Goal: Navigation & Orientation: Find specific page/section

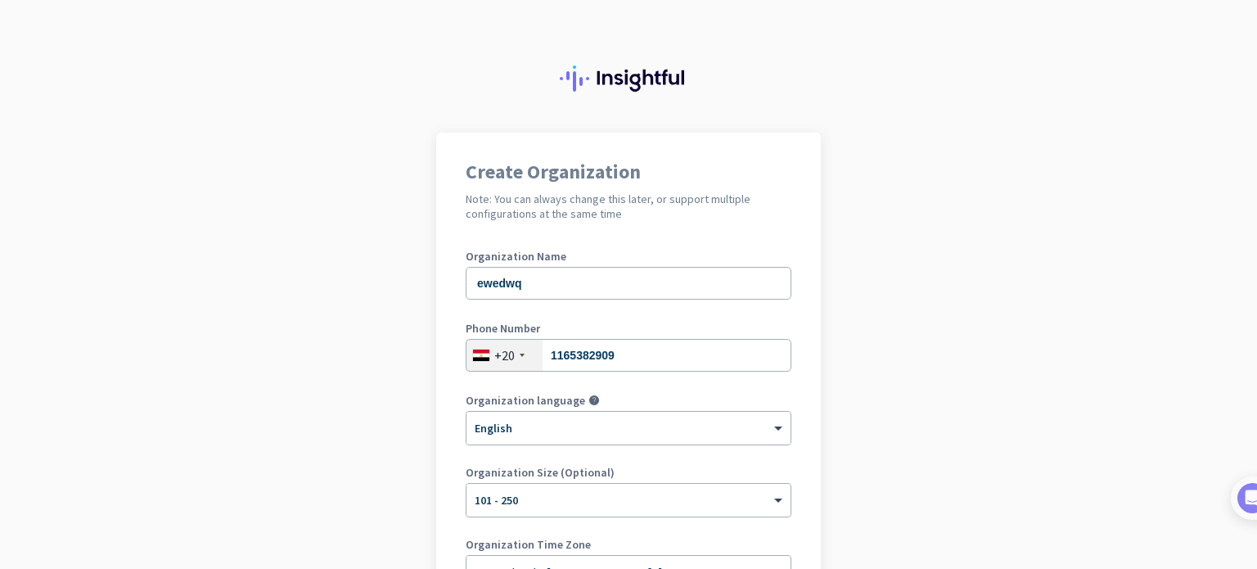
scroll to position [202, 0]
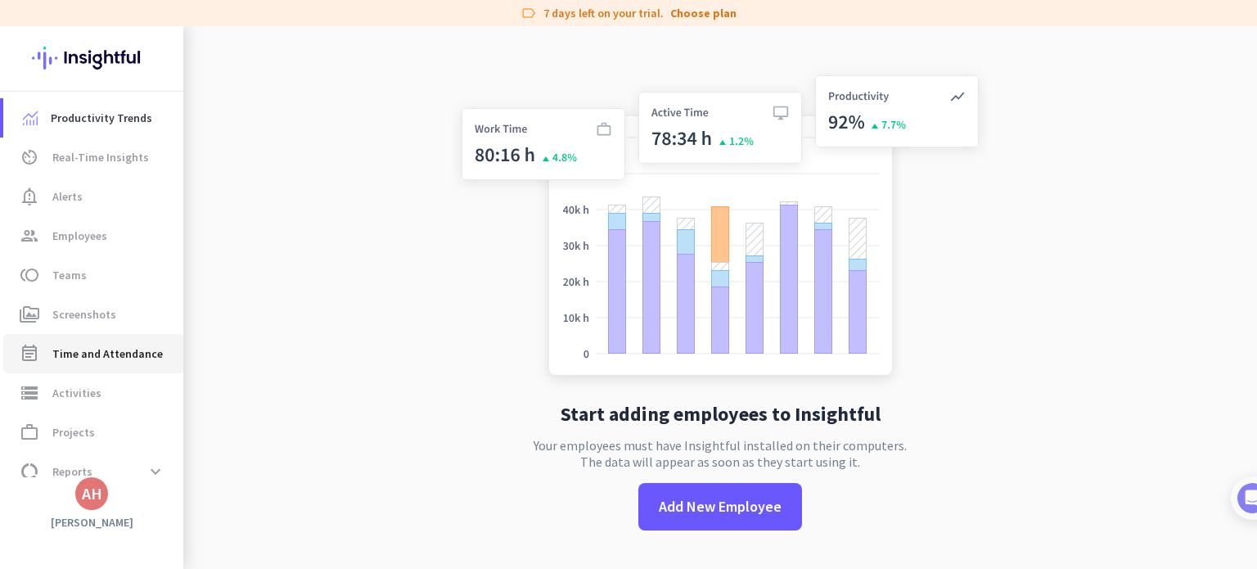
scroll to position [59, 0]
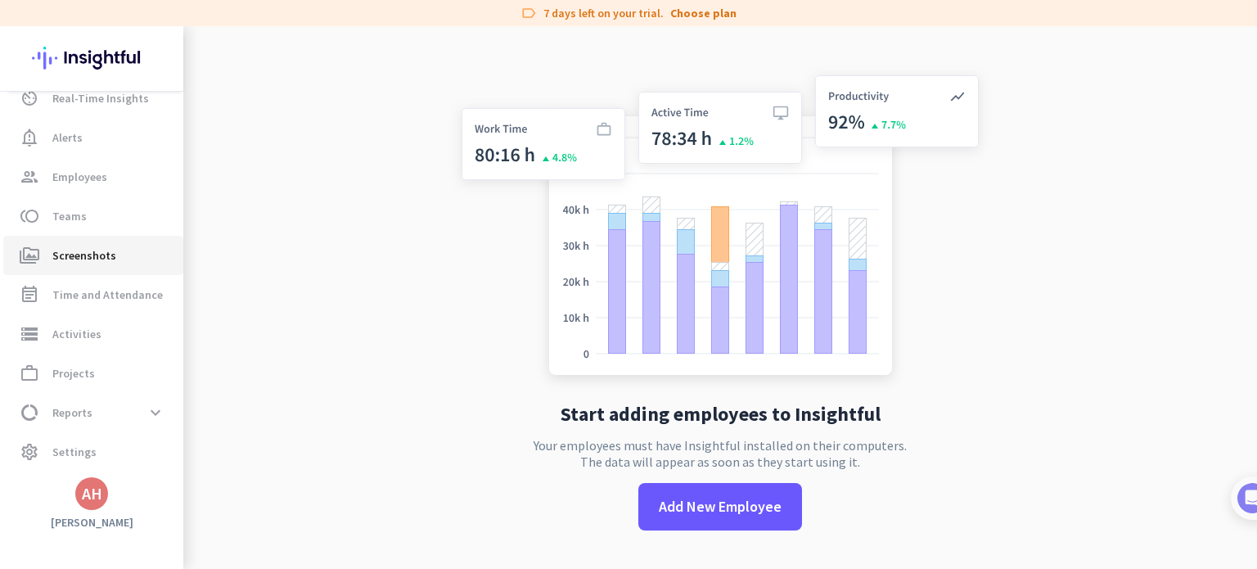
click at [73, 268] on link "perm_media Screenshots" at bounding box center [93, 255] width 180 height 39
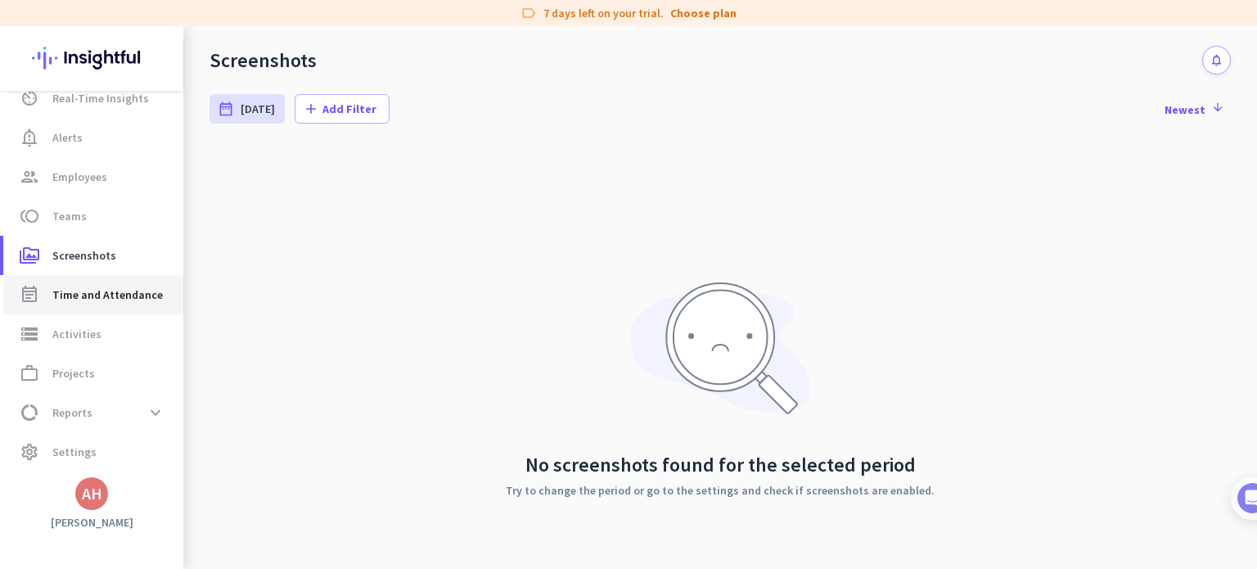
click at [127, 299] on span "Time and Attendance" at bounding box center [107, 295] width 110 height 20
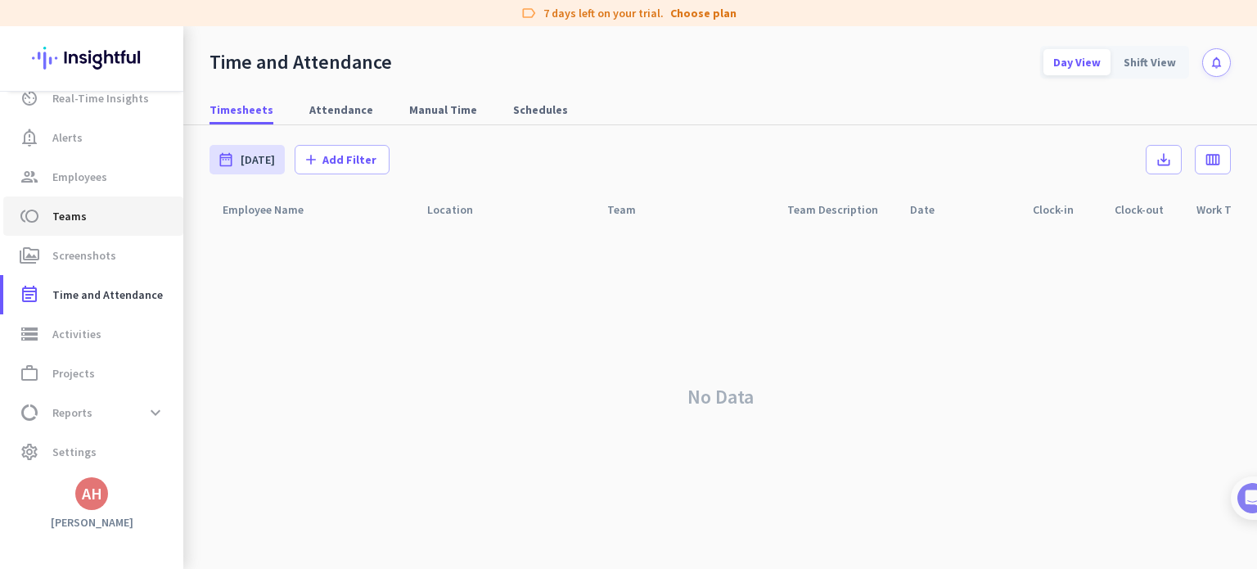
click at [79, 214] on span "Teams" at bounding box center [69, 216] width 34 height 20
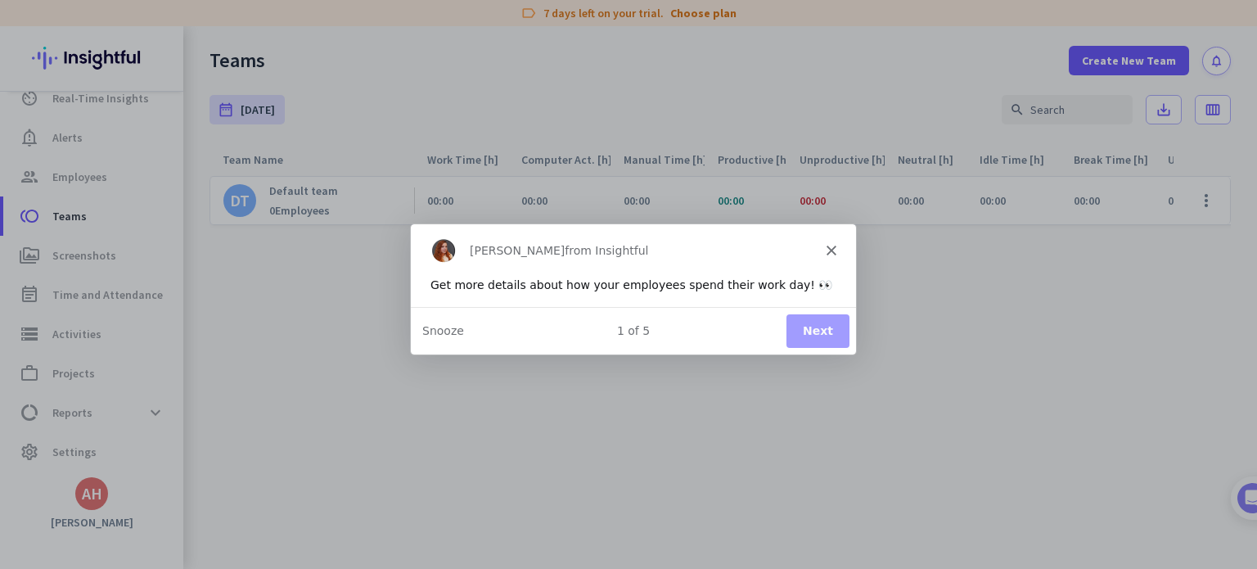
click at [828, 251] on polygon "Close" at bounding box center [831, 250] width 10 height 10
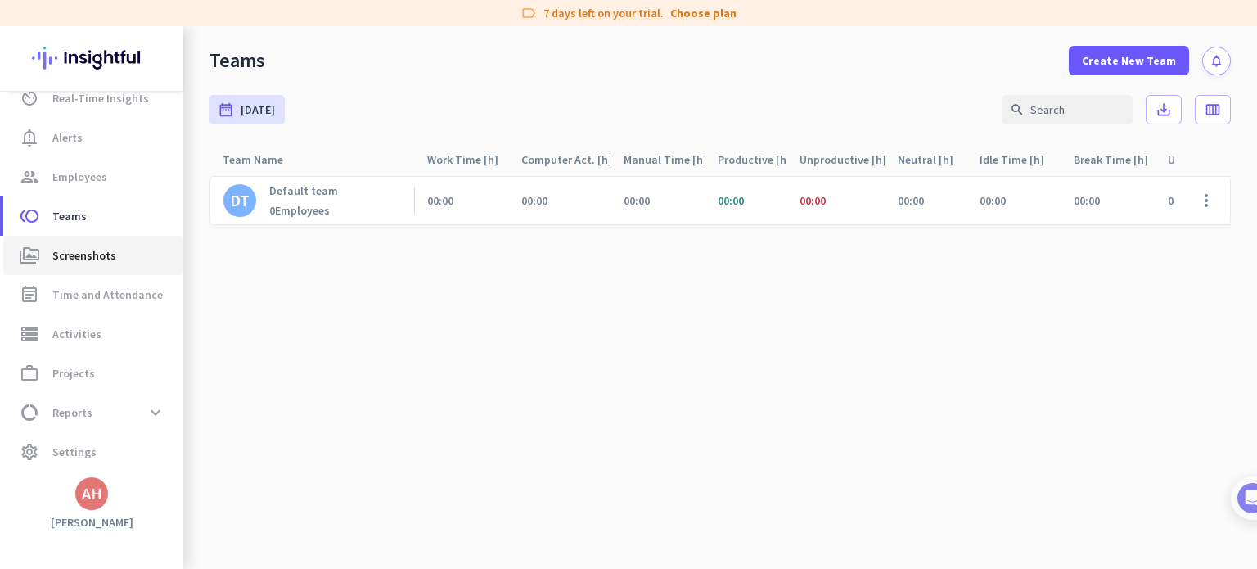
click at [82, 268] on link "perm_media Screenshots" at bounding box center [93, 255] width 180 height 39
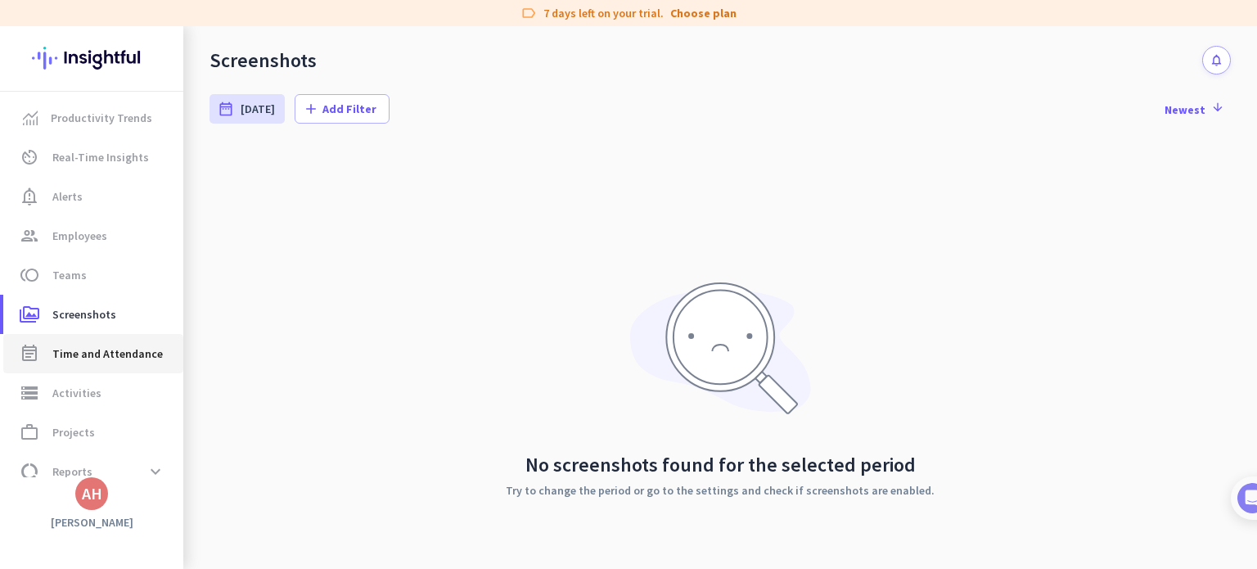
click at [88, 347] on span "Time and Attendance" at bounding box center [107, 354] width 110 height 20
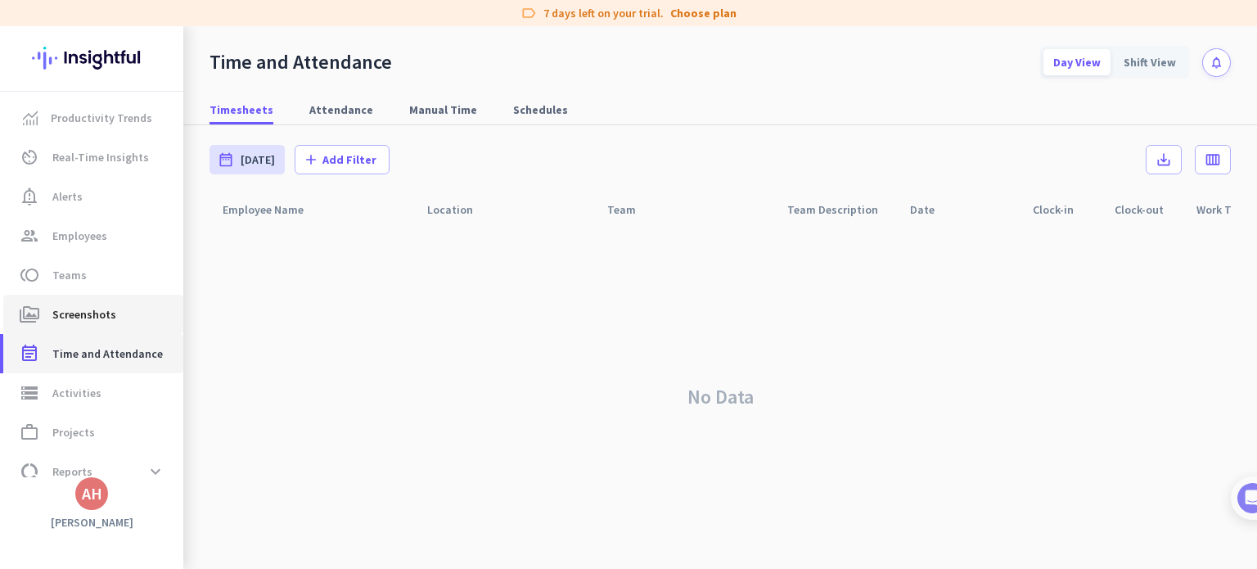
scroll to position [59, 0]
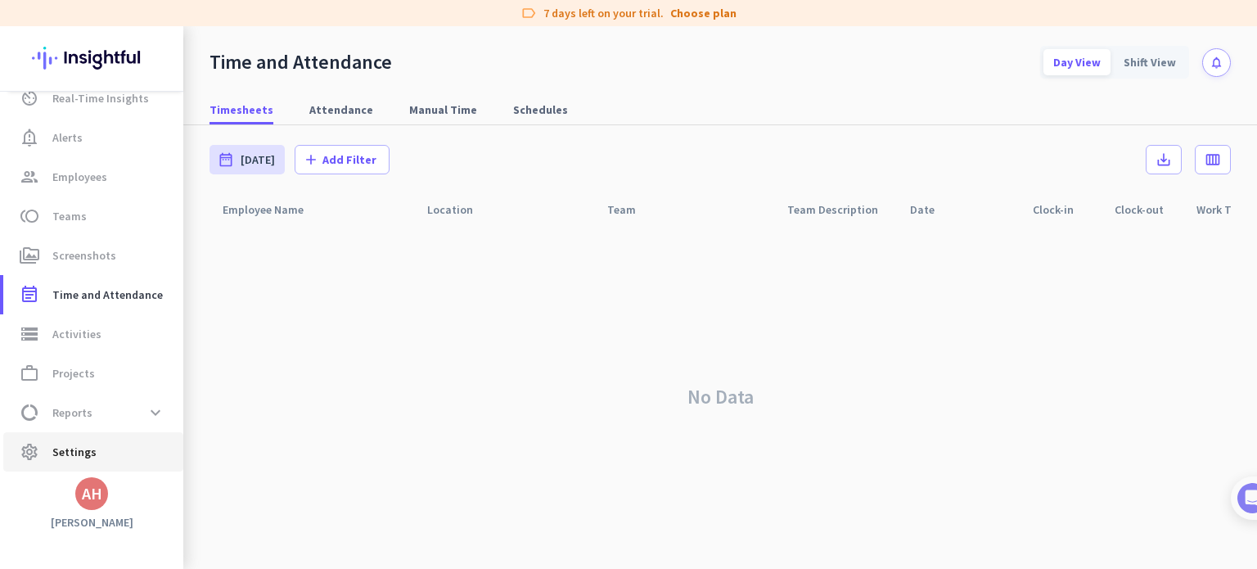
click at [70, 448] on span "Settings" at bounding box center [74, 452] width 44 height 20
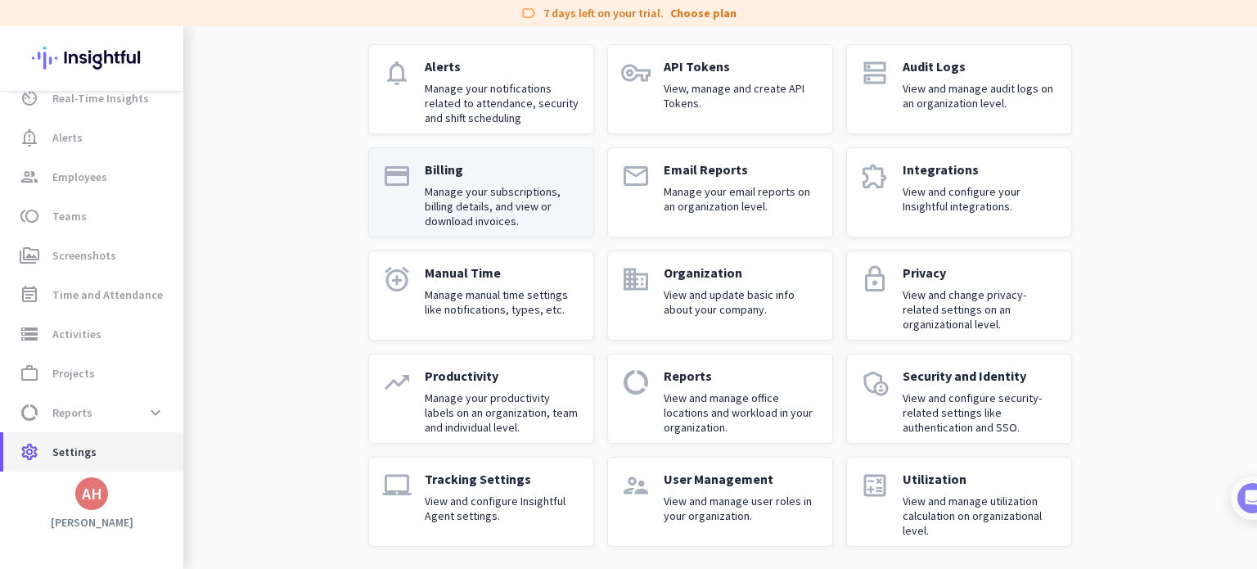
scroll to position [114, 0]
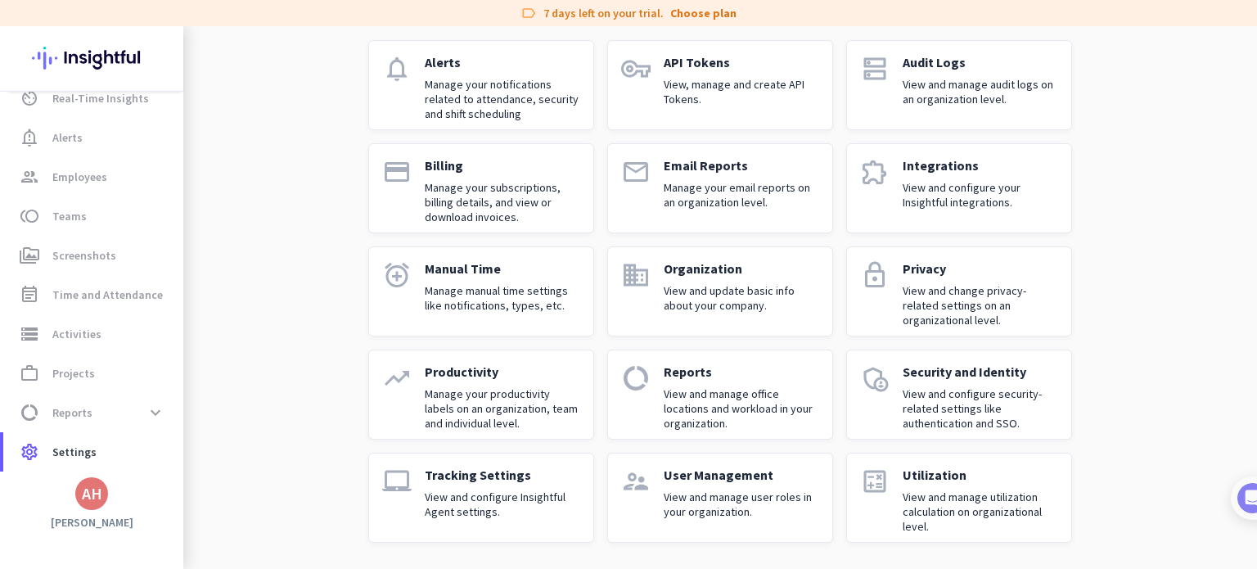
click at [520, 495] on p "View and configure Insightful Agent settings." at bounding box center [502, 503] width 155 height 29
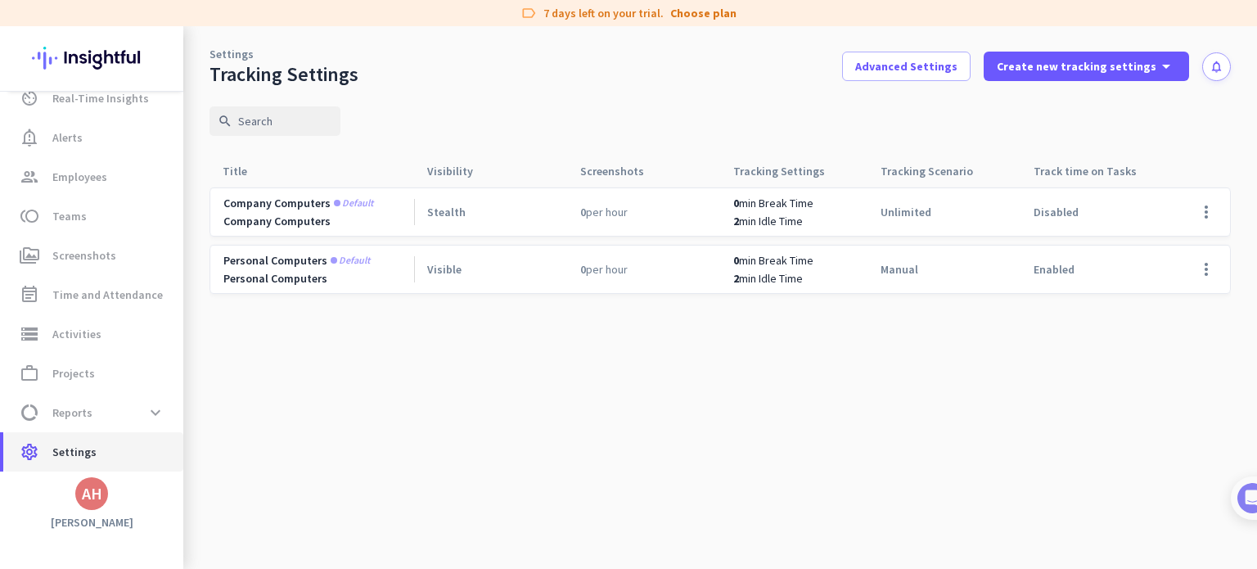
click at [96, 448] on span "settings Settings" at bounding box center [93, 452] width 154 height 20
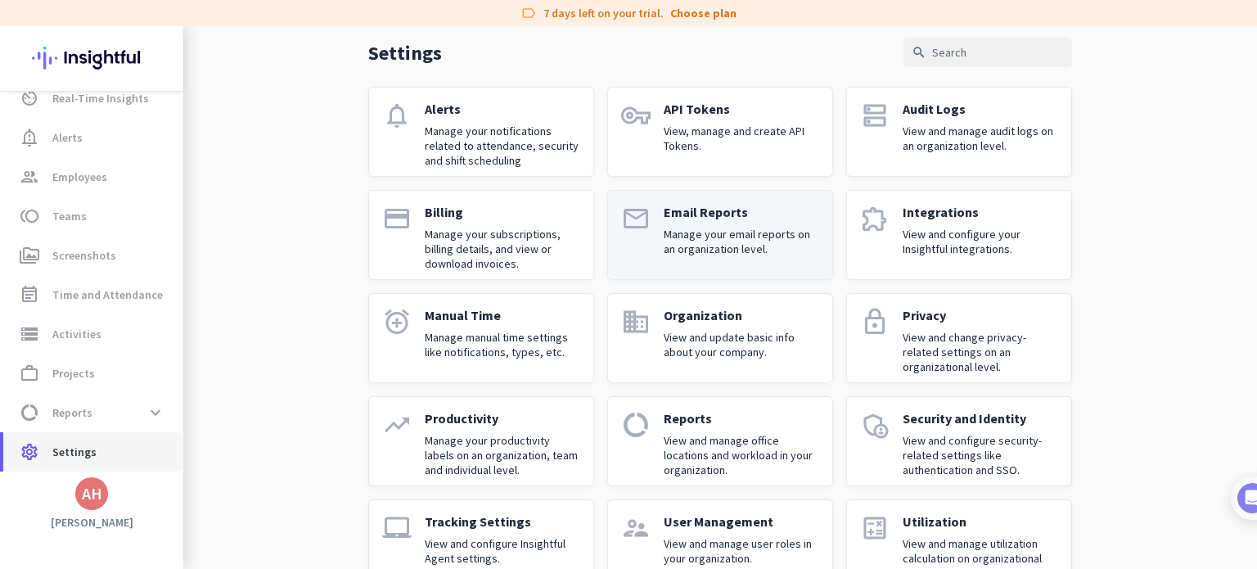
scroll to position [114, 0]
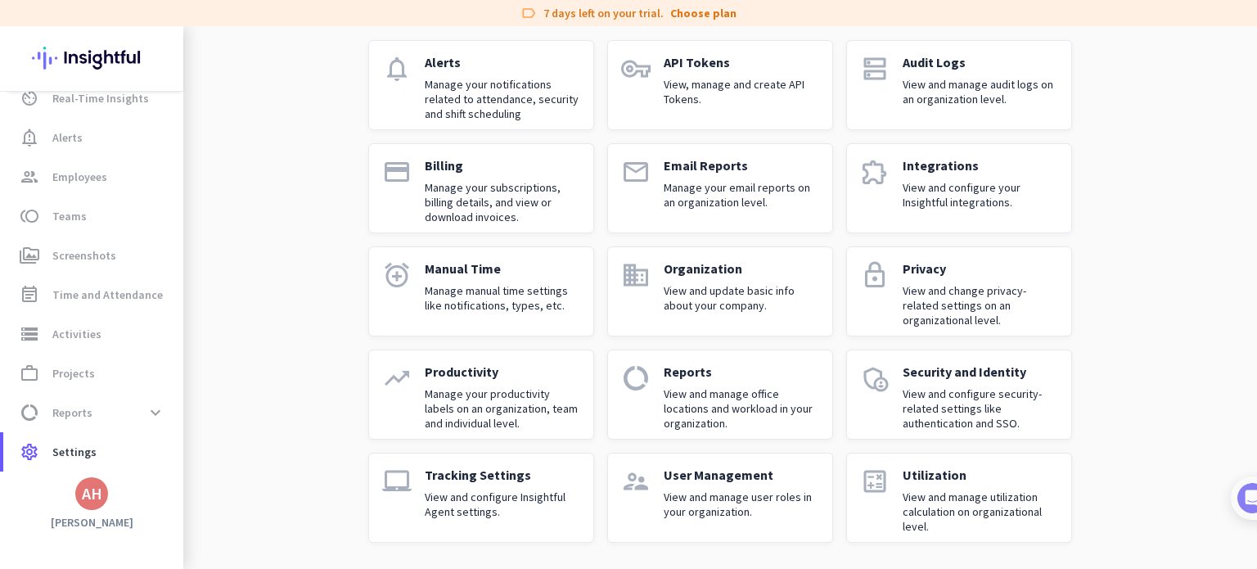
click at [504, 400] on p "Manage your productivity labels on an organization, team and individual level." at bounding box center [502, 408] width 155 height 44
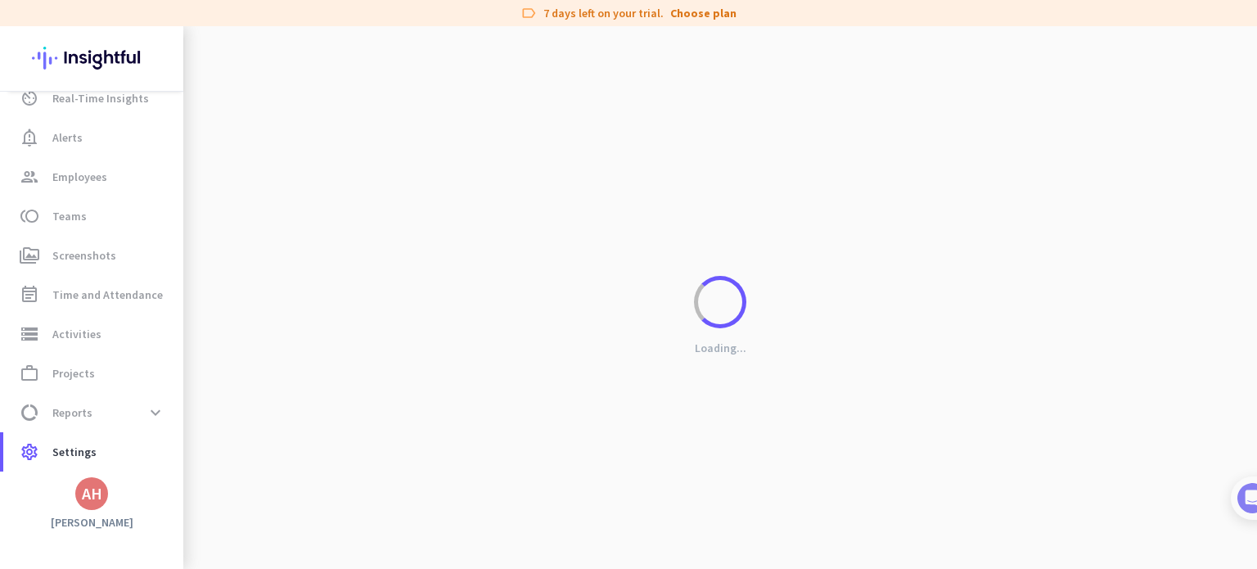
click at [504, 400] on div "Loading..." at bounding box center [719, 310] width 1073 height 569
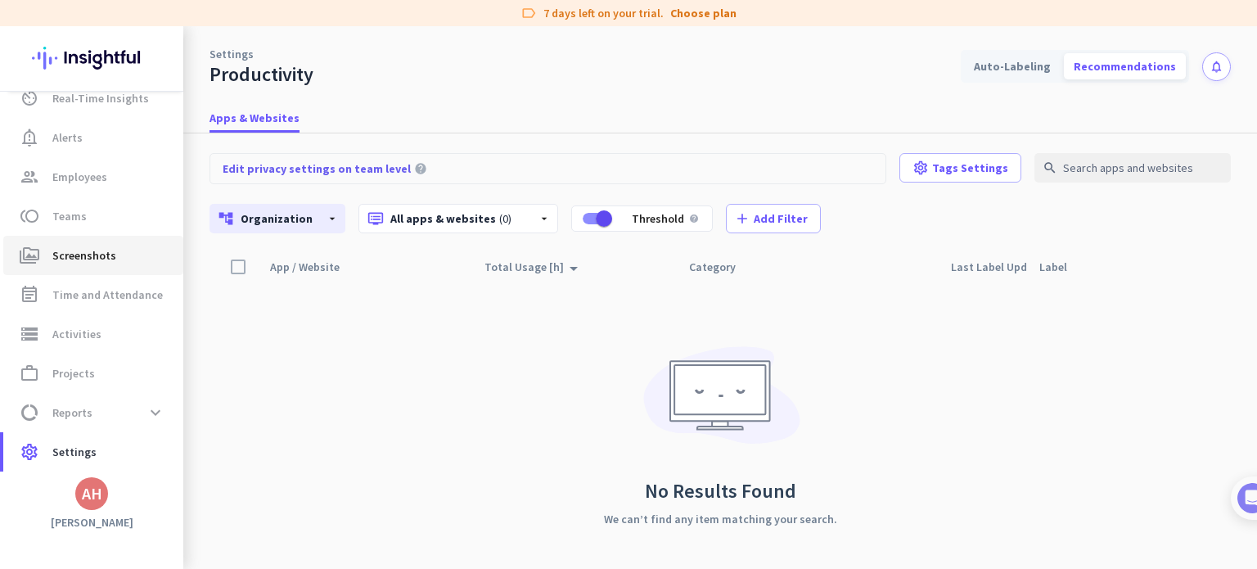
click at [79, 256] on span "Screenshots" at bounding box center [84, 255] width 64 height 20
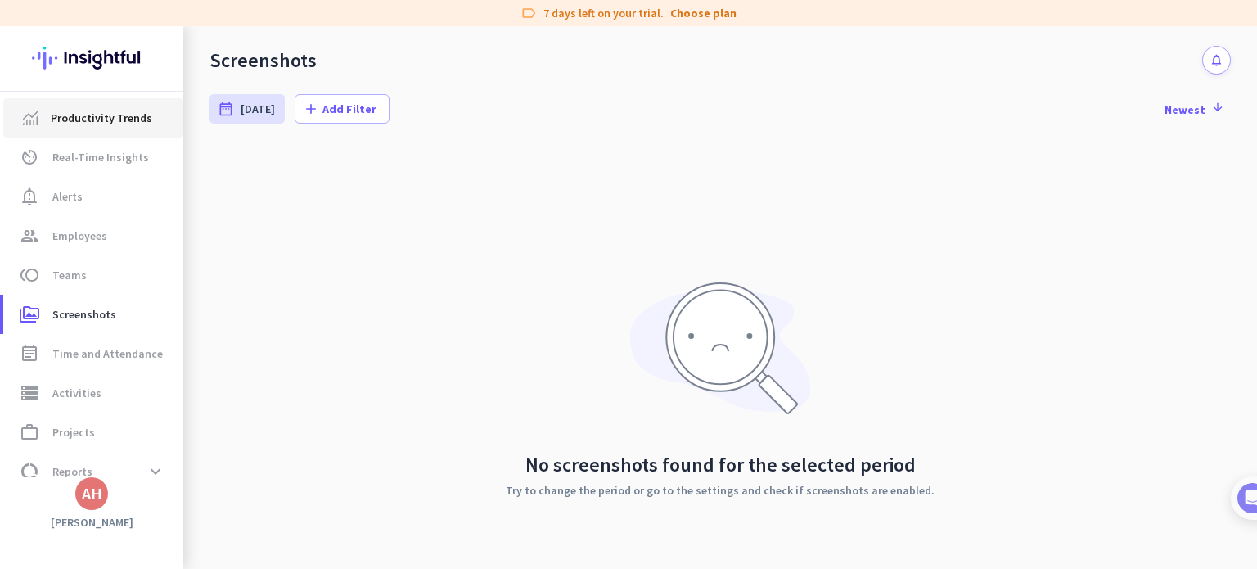
click at [122, 114] on span "Productivity Trends" at bounding box center [101, 118] width 101 height 20
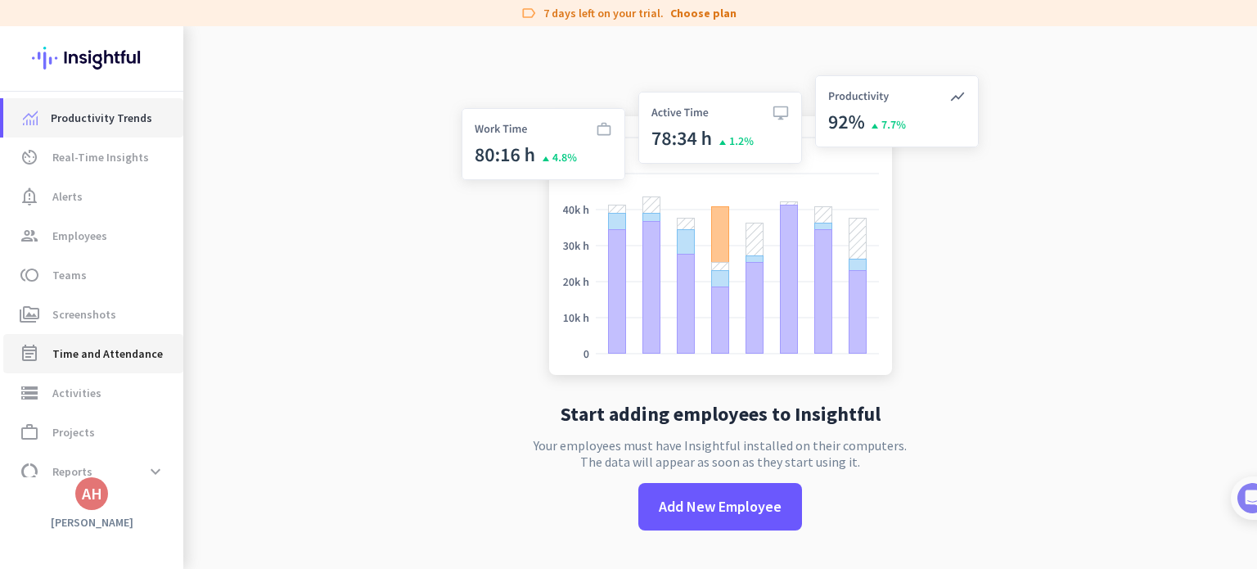
scroll to position [59, 0]
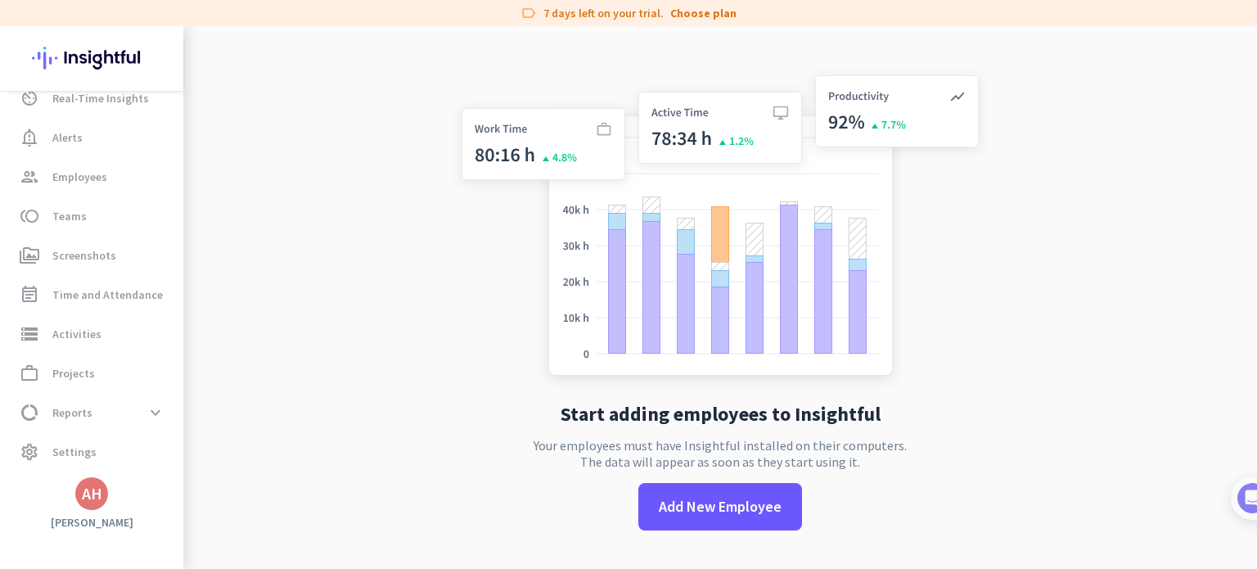
click at [97, 490] on div "AH" at bounding box center [92, 493] width 20 height 16
click at [204, 371] on span "Personal Settings" at bounding box center [178, 374] width 99 height 15
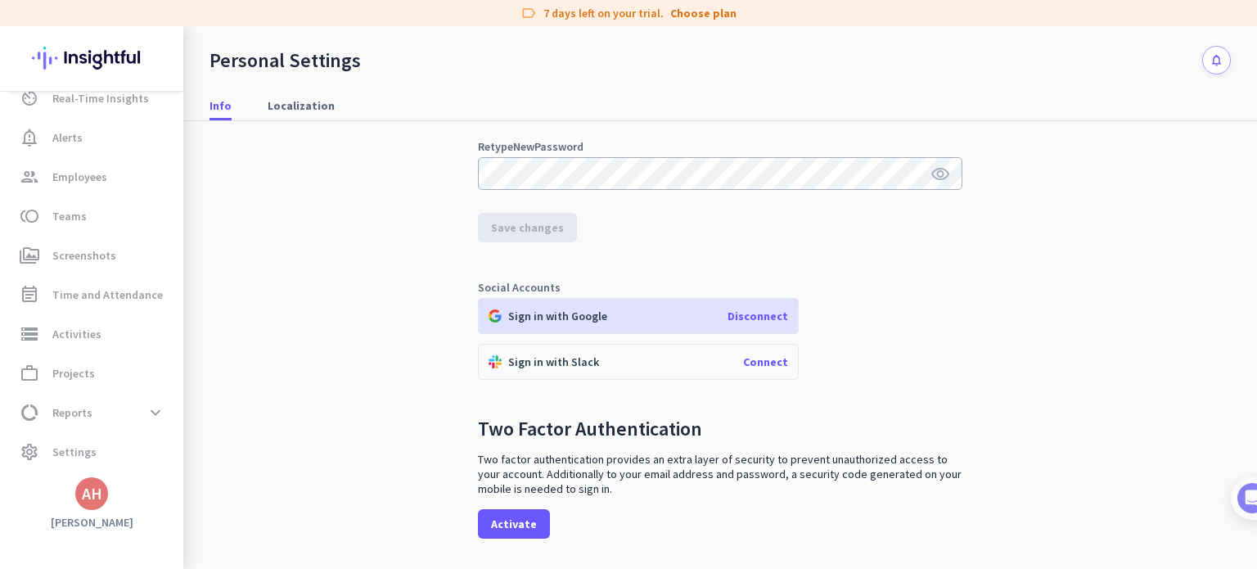
scroll to position [321, 0]
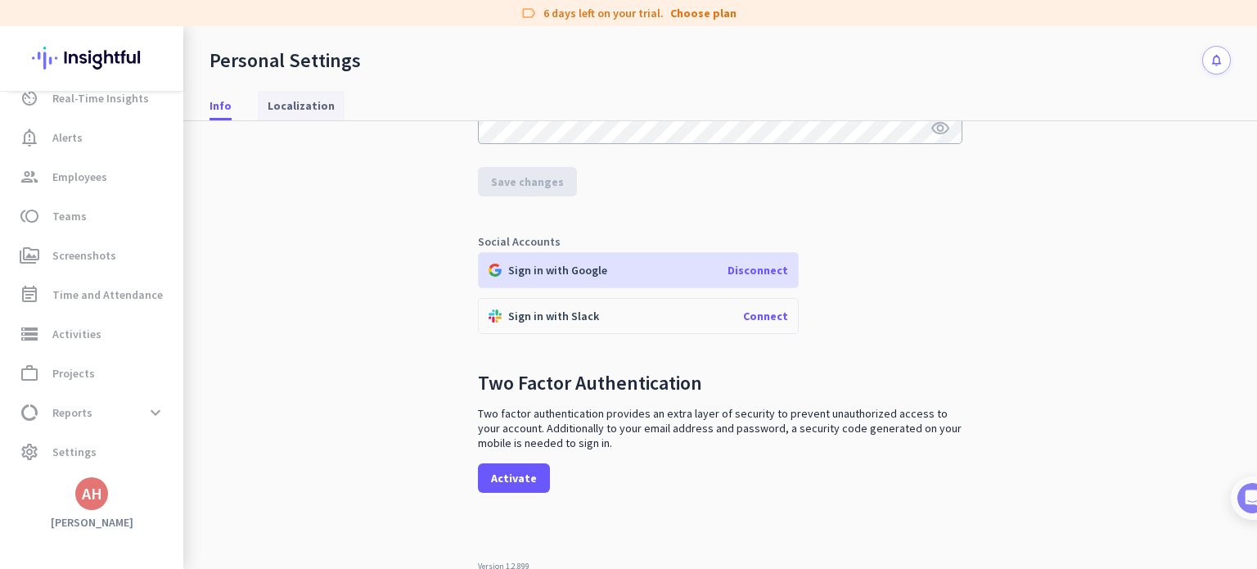
click at [286, 115] on span "Localization" at bounding box center [301, 105] width 67 height 29
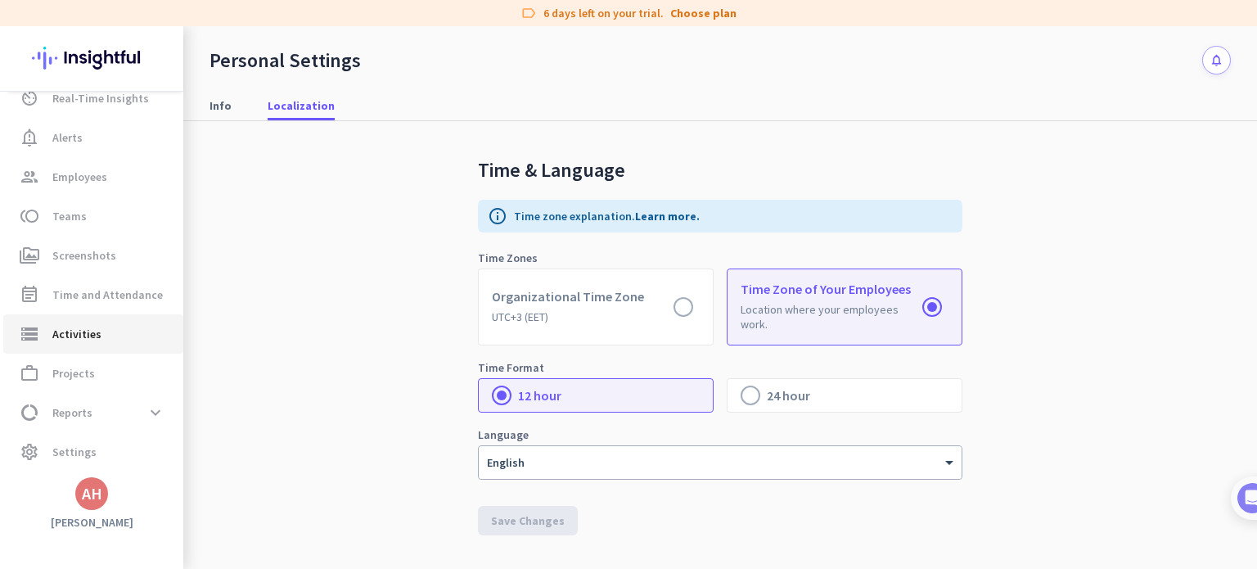
click at [111, 330] on span "storage Activities" at bounding box center [93, 334] width 154 height 20
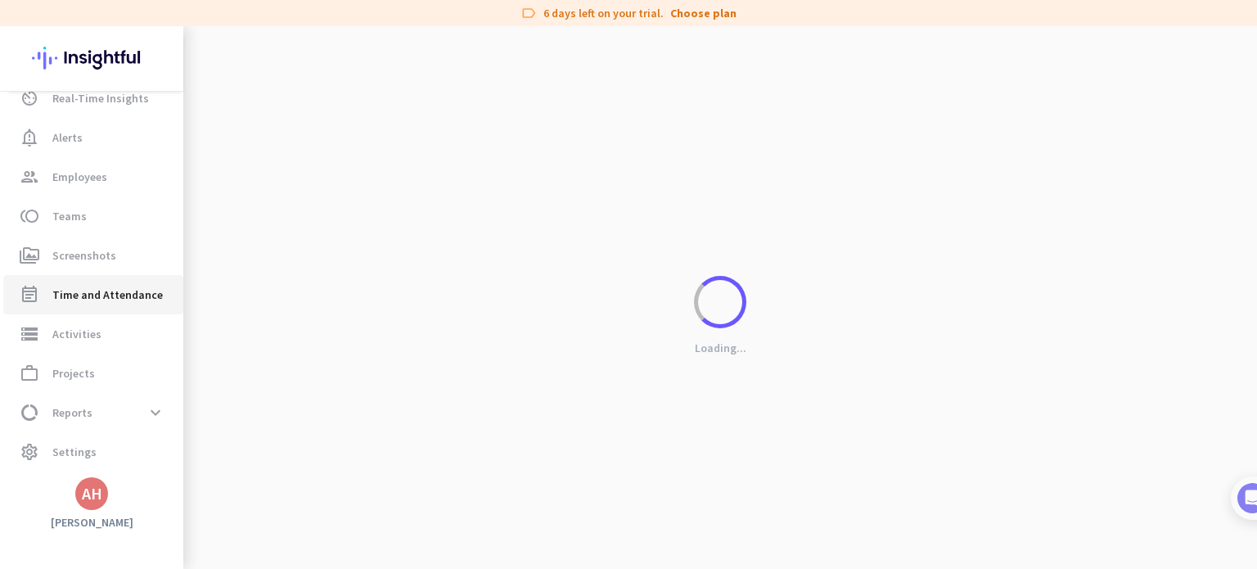
click at [97, 291] on span "Time and Attendance" at bounding box center [107, 295] width 110 height 20
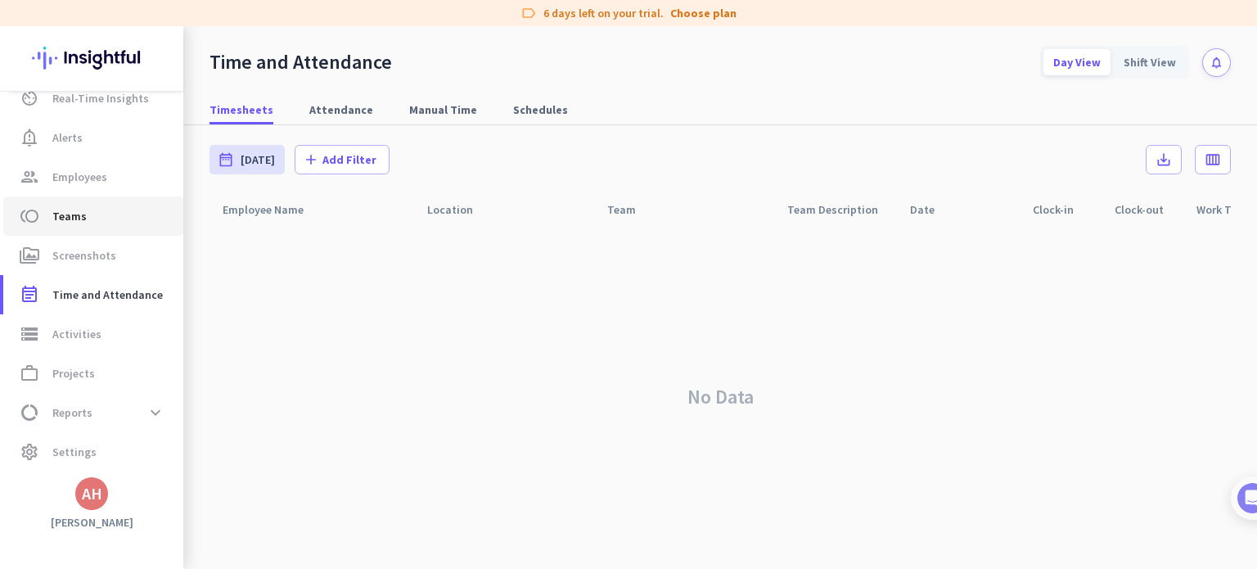
click at [70, 222] on span "Teams" at bounding box center [69, 216] width 34 height 20
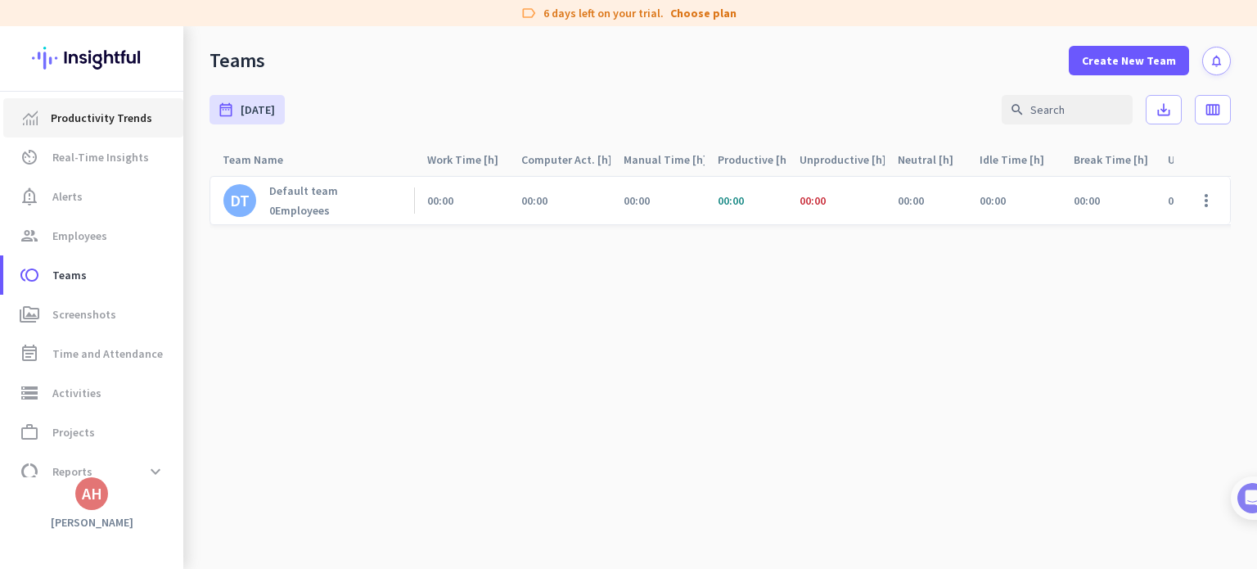
click at [92, 110] on span "Productivity Trends" at bounding box center [101, 118] width 101 height 20
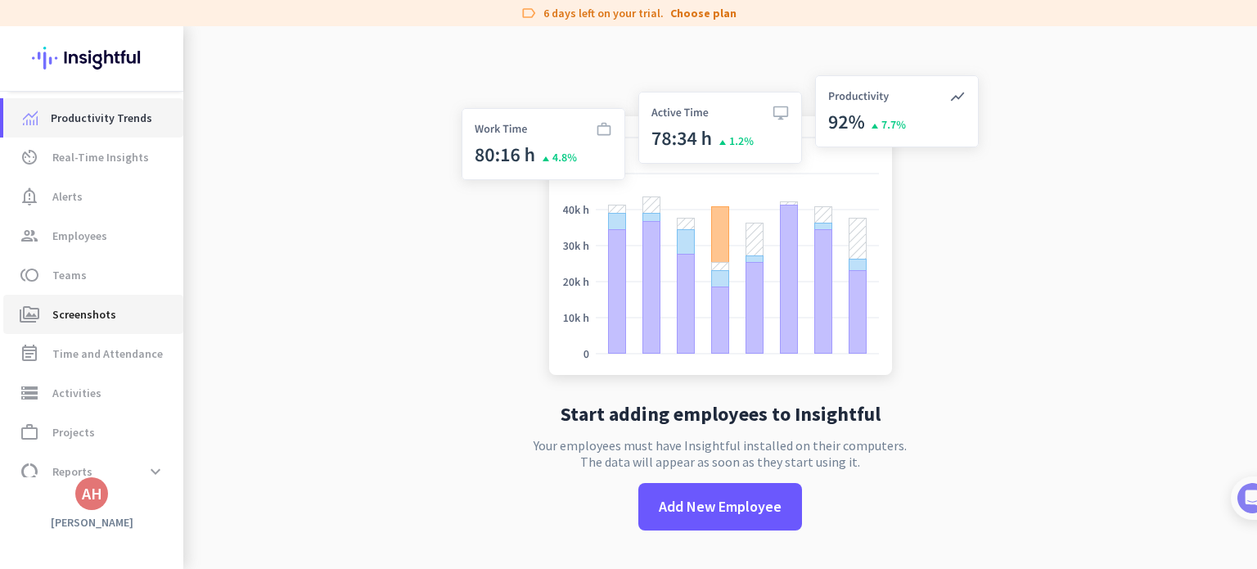
scroll to position [59, 0]
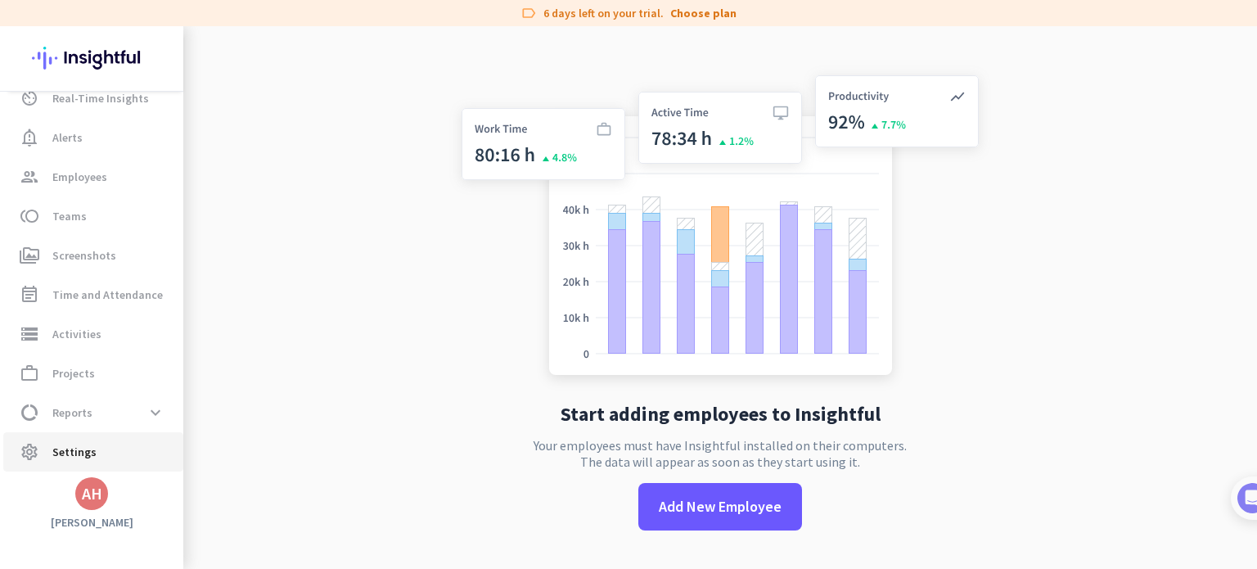
click at [76, 434] on link "settings Settings" at bounding box center [93, 451] width 180 height 39
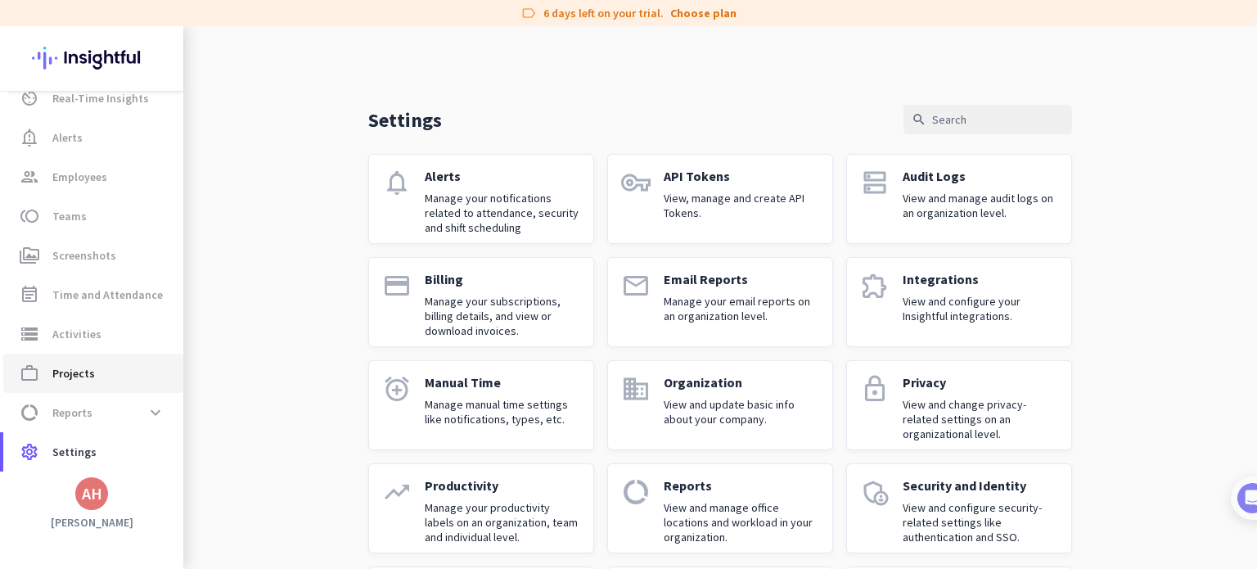
click at [88, 366] on span "Projects" at bounding box center [73, 373] width 43 height 20
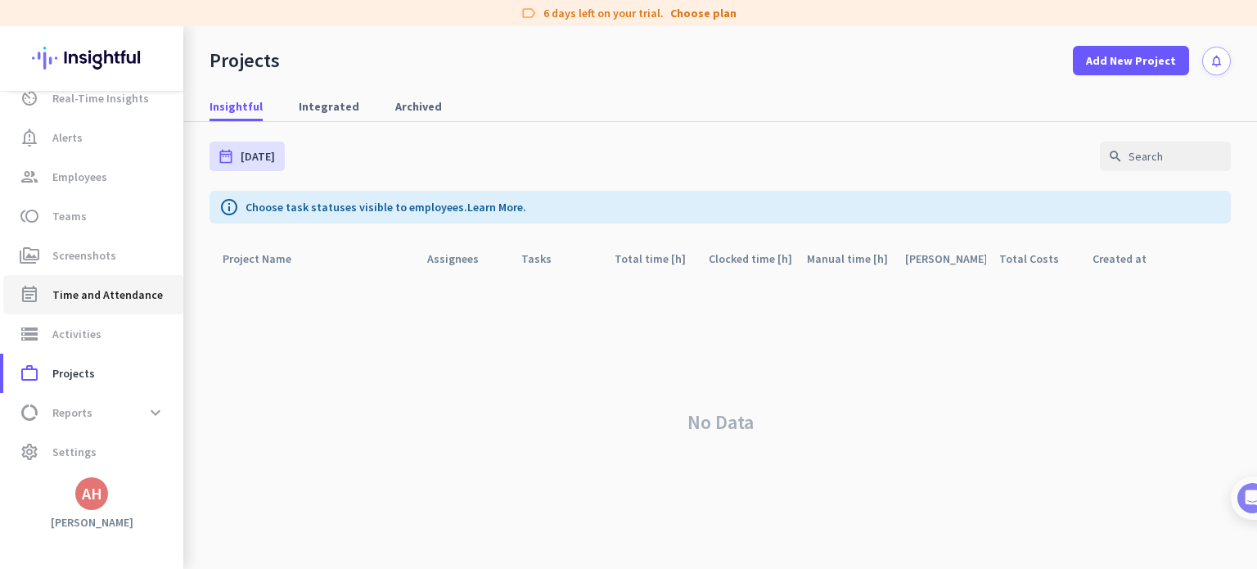
click at [88, 286] on span "Time and Attendance" at bounding box center [107, 295] width 110 height 20
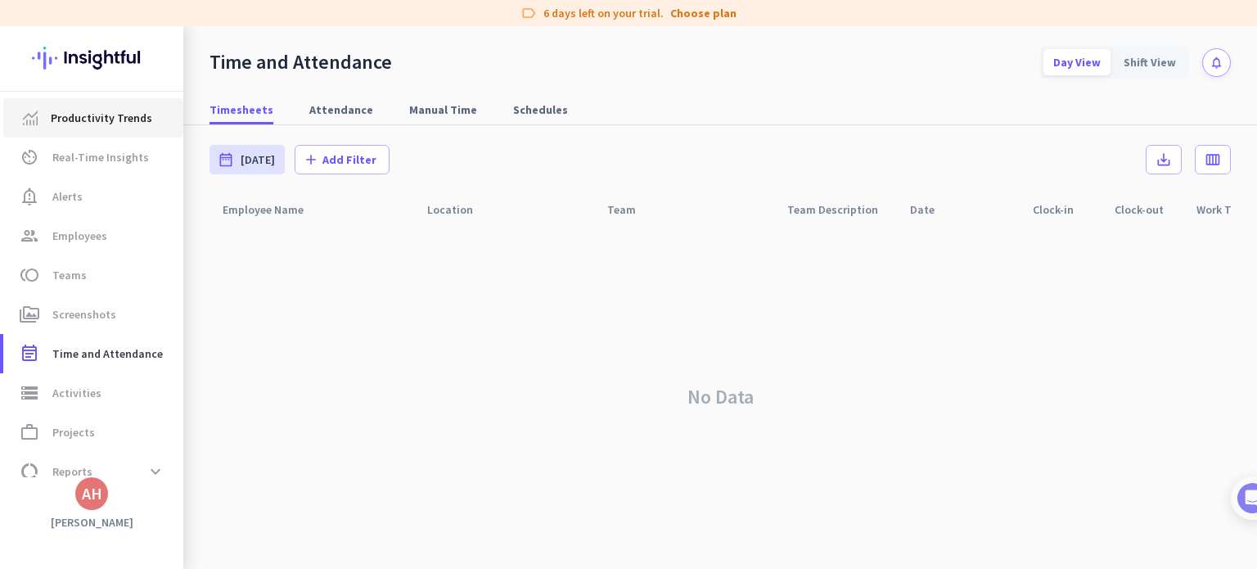
click at [83, 117] on span "Productivity Trends" at bounding box center [101, 118] width 101 height 20
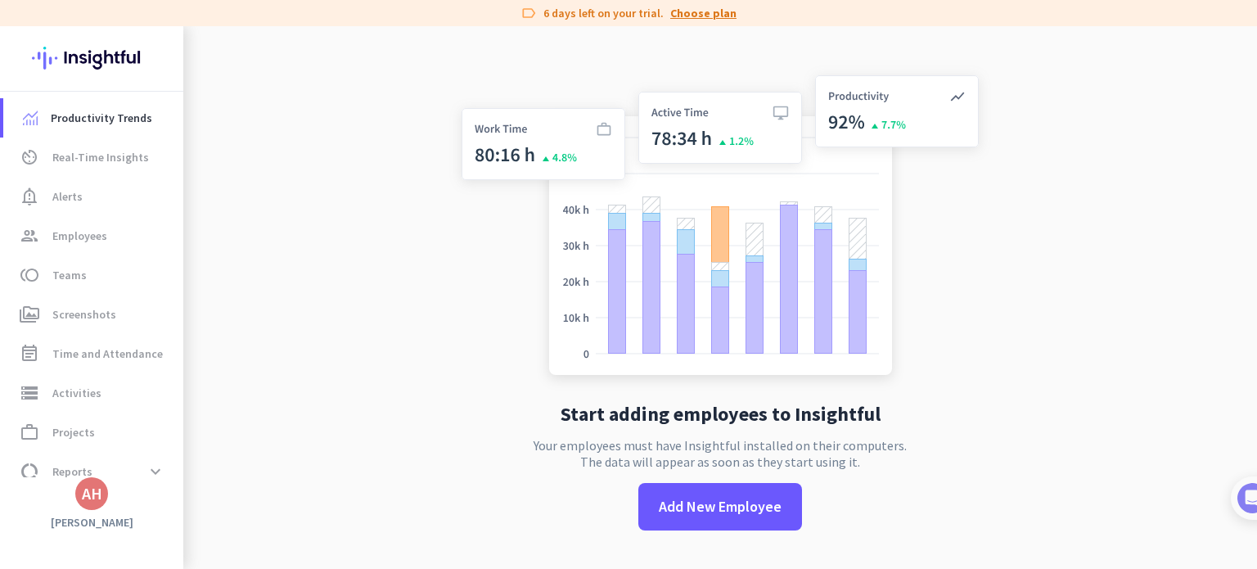
click at [700, 11] on link "Choose plan" at bounding box center [703, 13] width 66 height 16
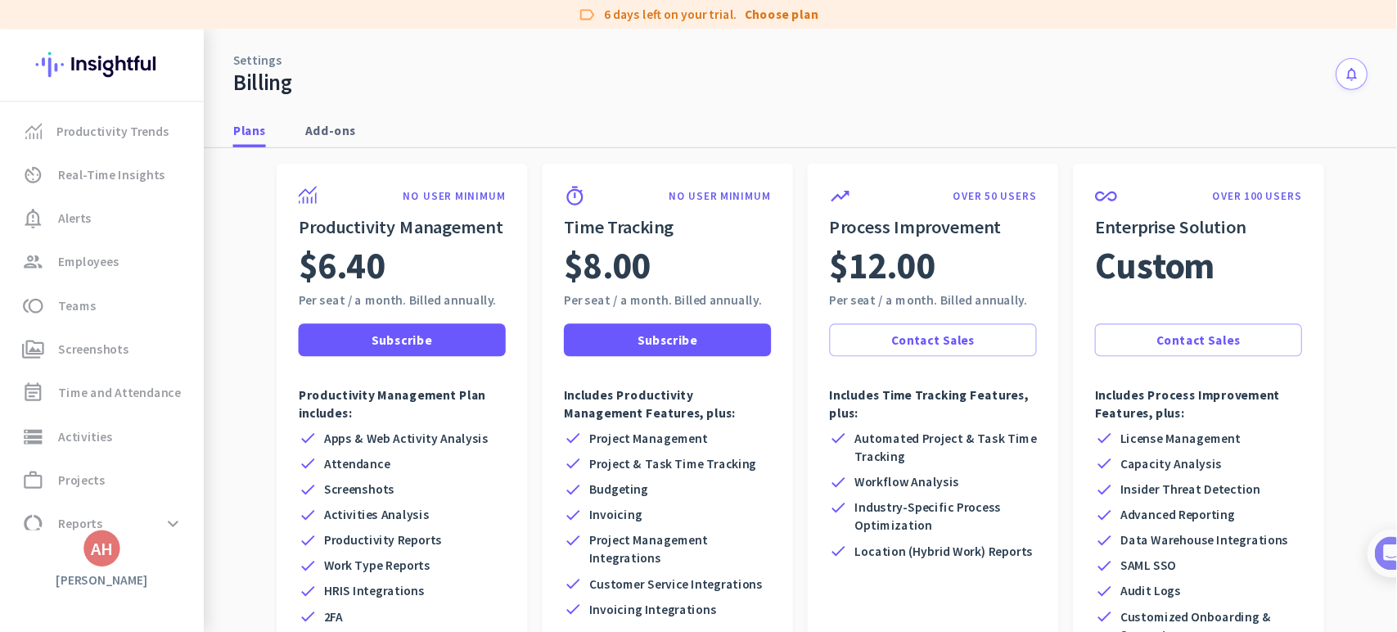
scroll to position [55, 0]
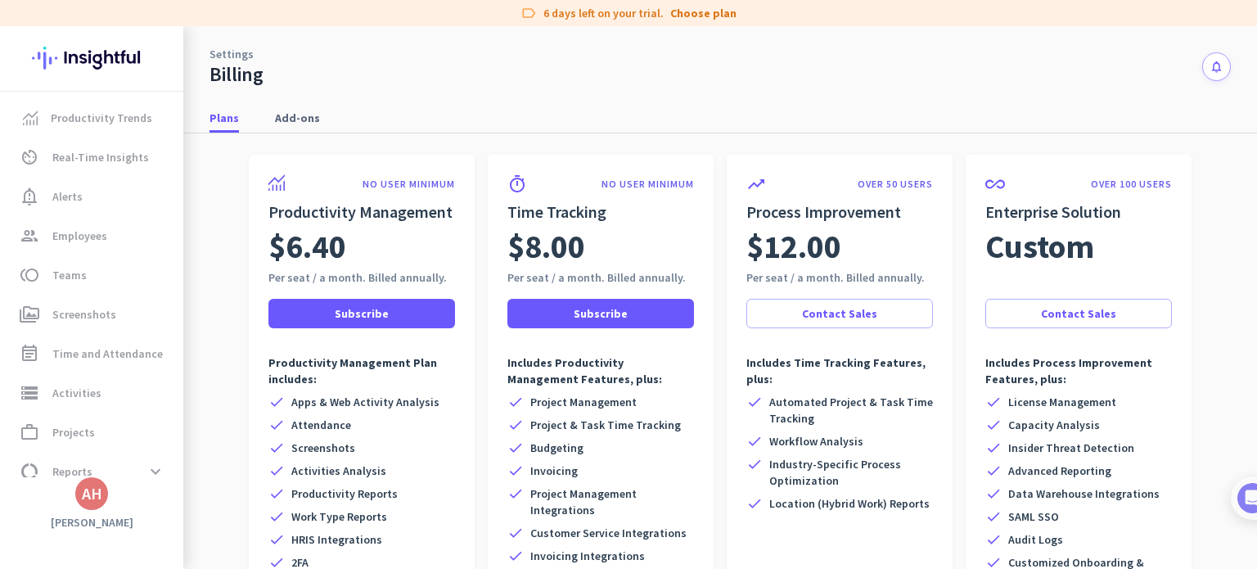
click at [724, 119] on div "Plans Add-ons" at bounding box center [719, 118] width 1073 height 30
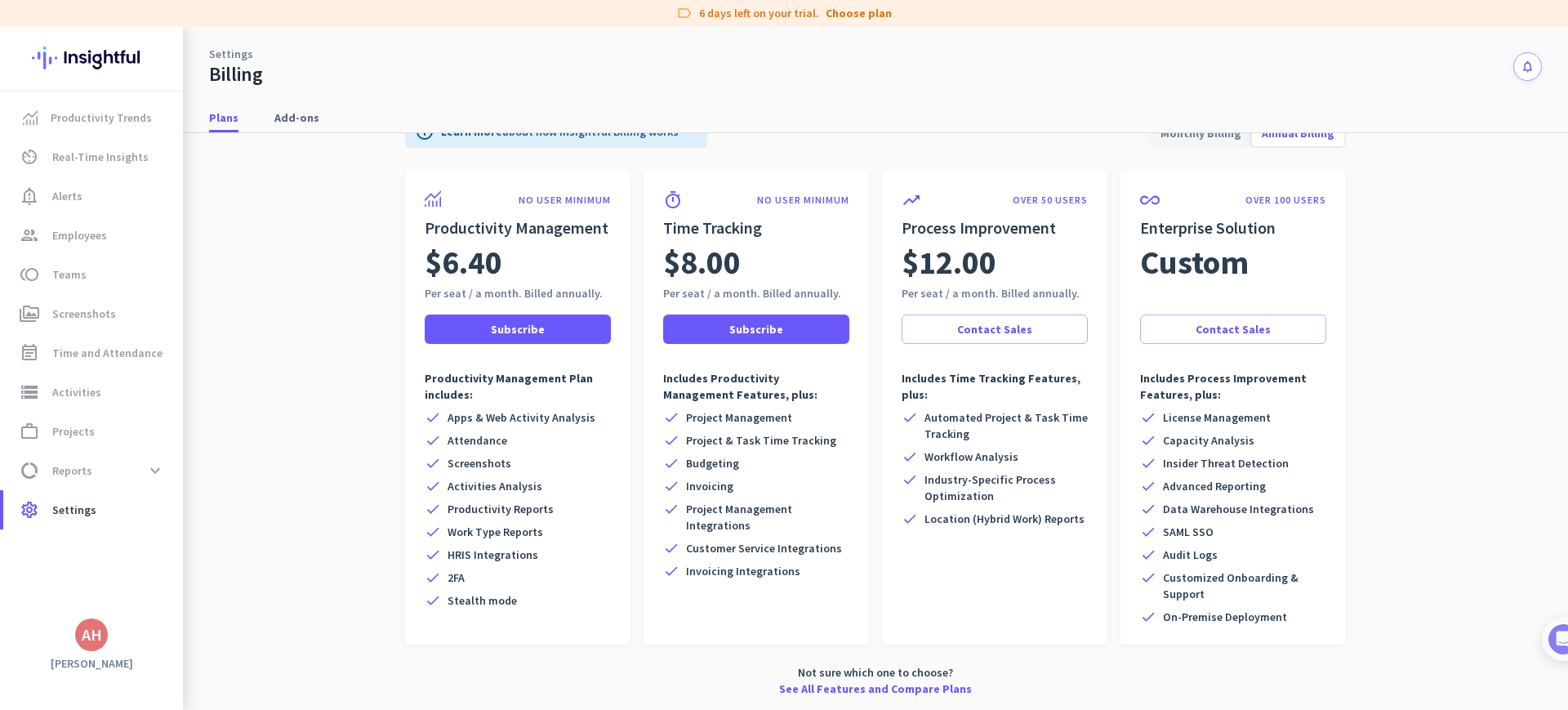
scroll to position [0, 0]
